Goal: Task Accomplishment & Management: Use online tool/utility

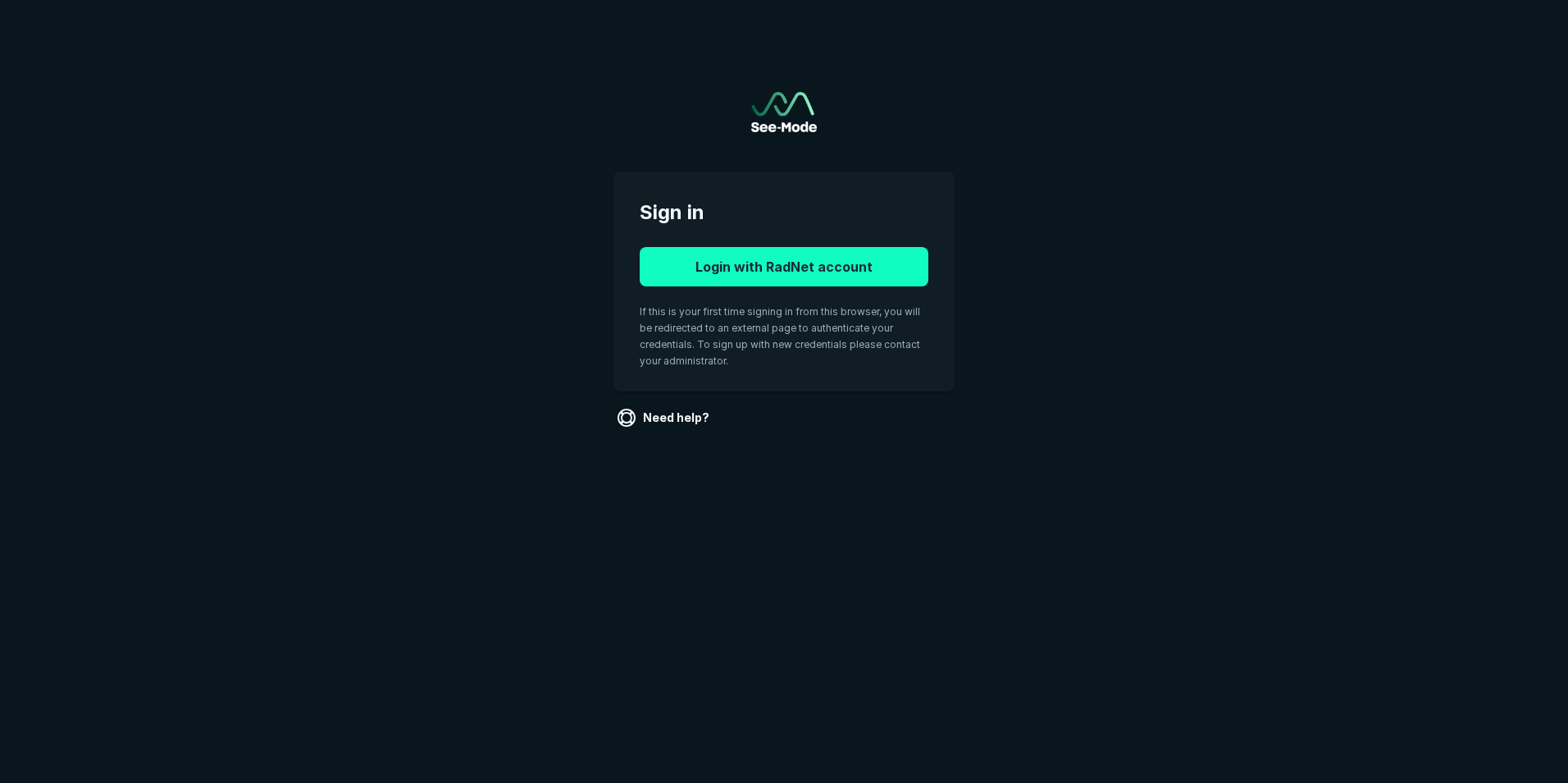
click at [793, 261] on button "Login with RadNet account" at bounding box center [784, 267] width 289 height 40
